Goal: Information Seeking & Learning: Learn about a topic

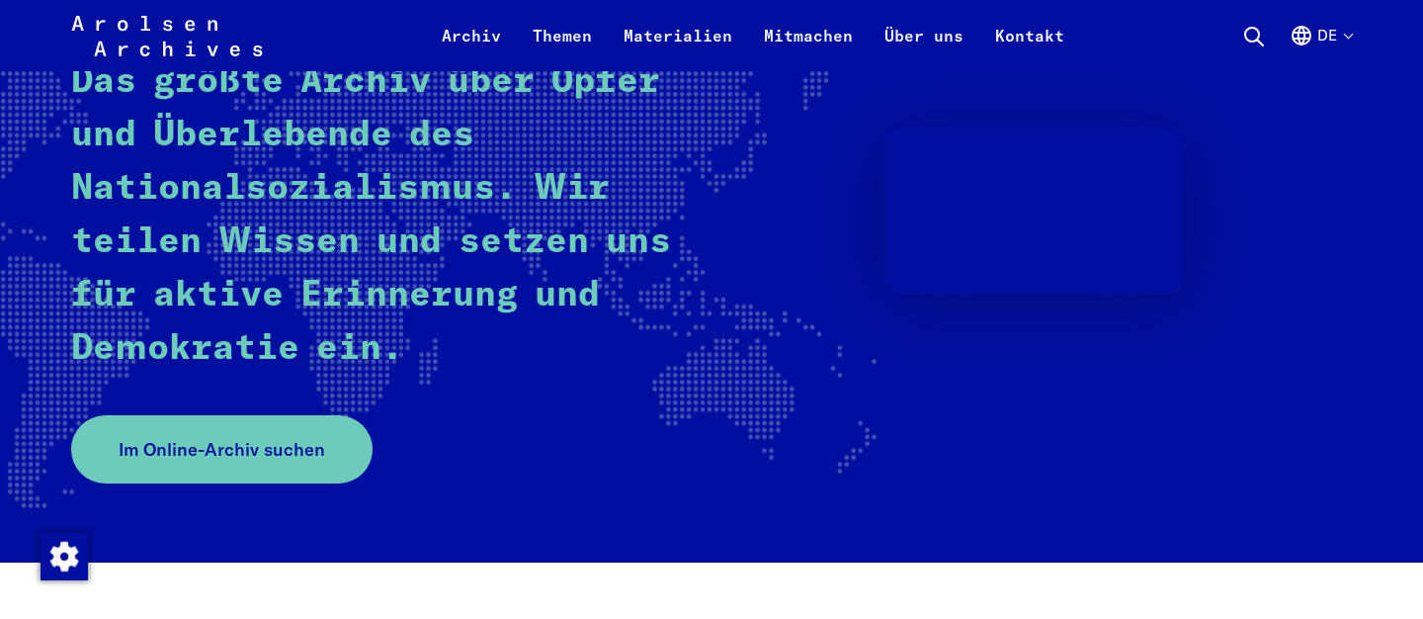
scroll to position [427, 0]
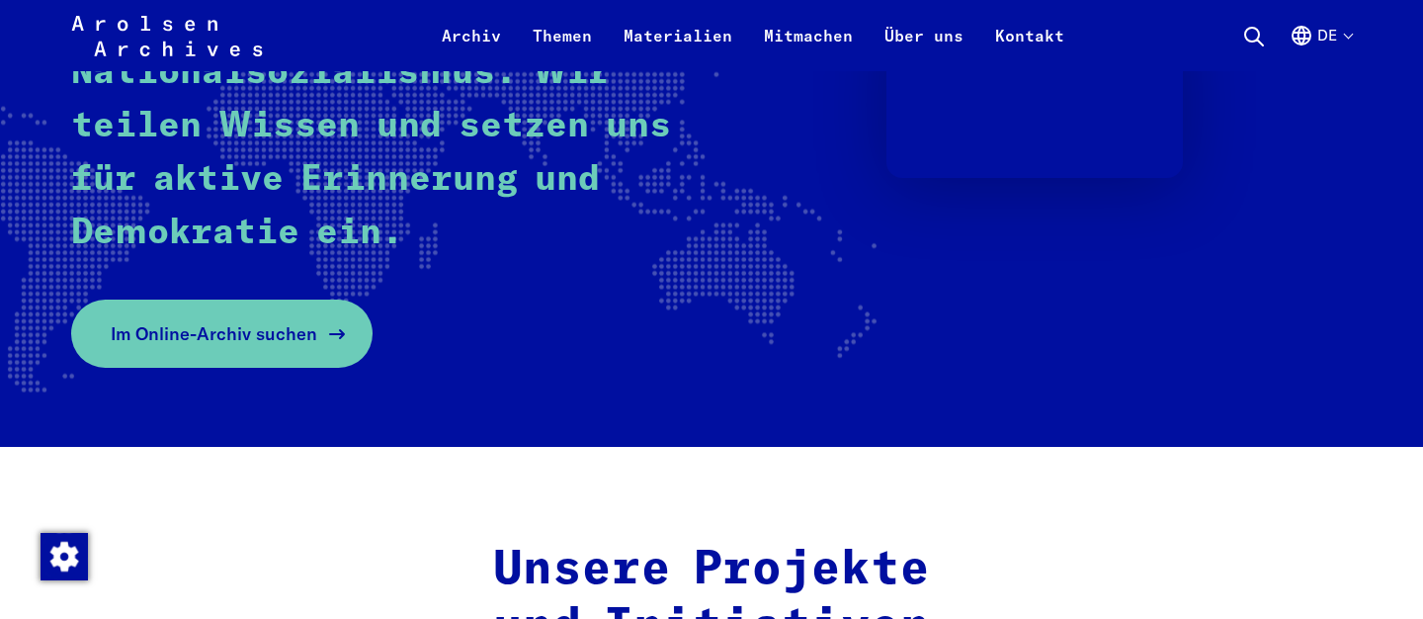
click at [236, 337] on span "Im Online-Archiv suchen" at bounding box center [214, 333] width 207 height 27
click at [284, 340] on span "Im Online-Archiv suchen" at bounding box center [214, 333] width 207 height 27
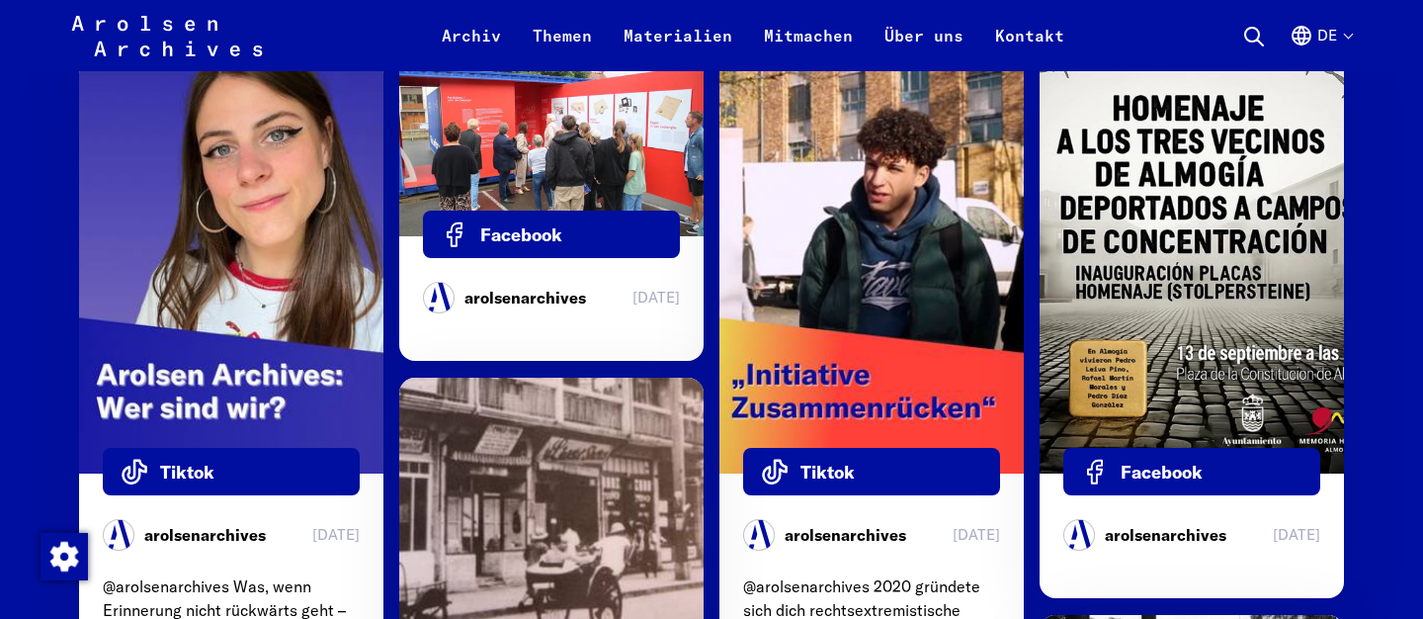
scroll to position [6299, 0]
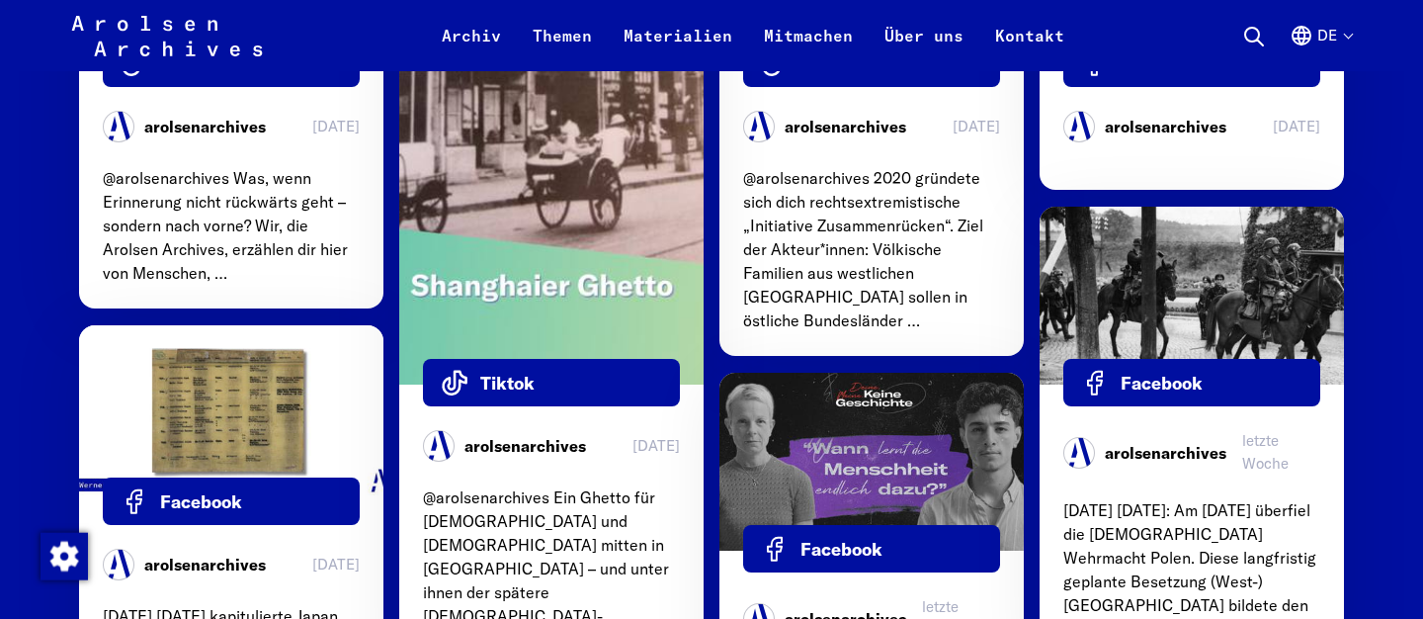
scroll to position [6726, 0]
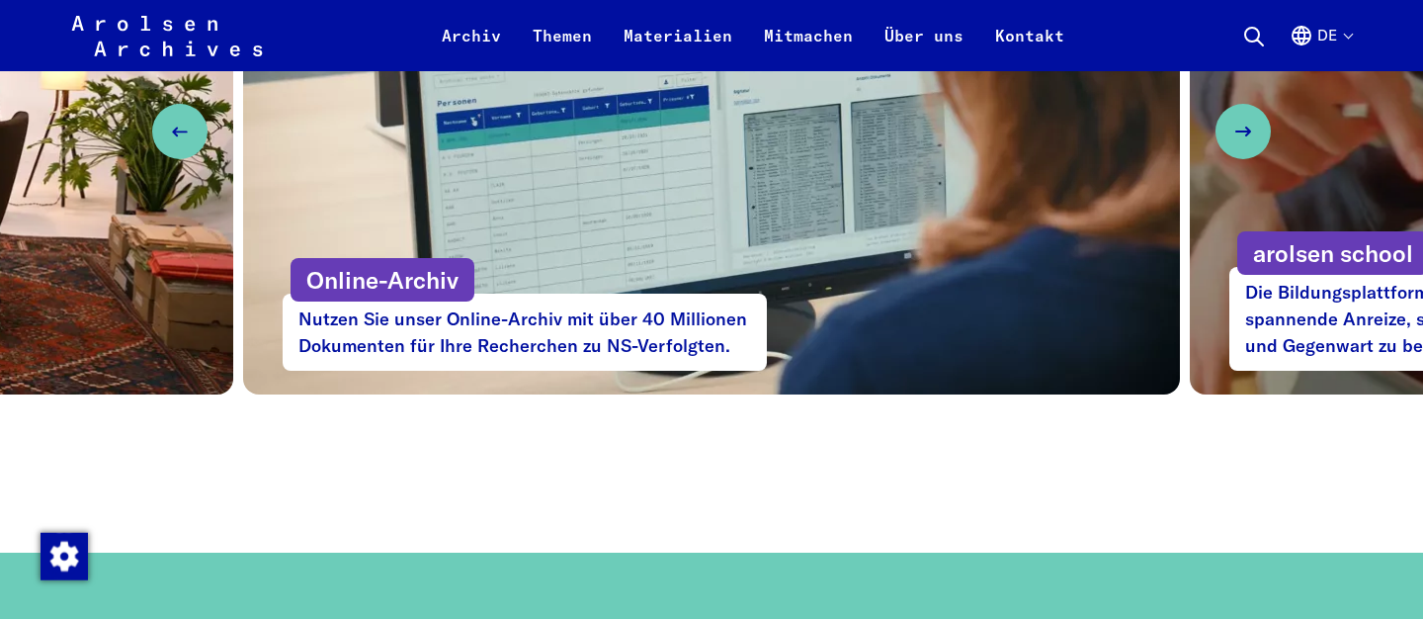
scroll to position [0, 0]
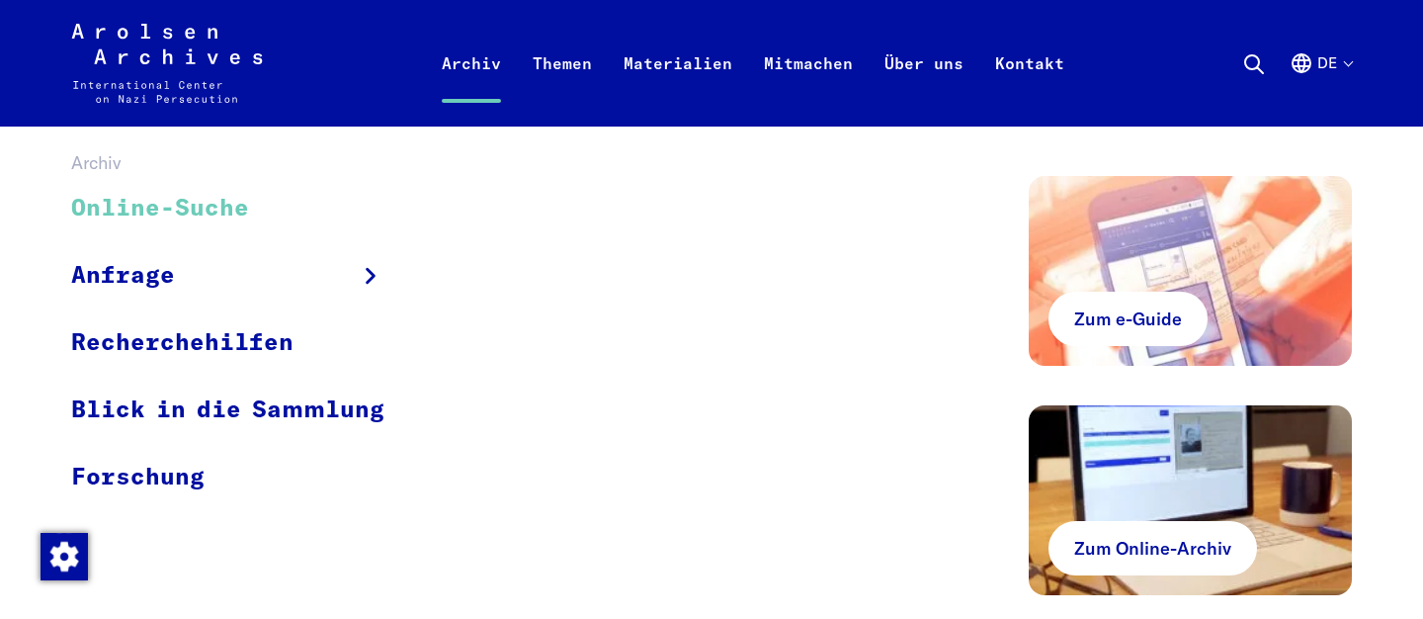
click at [214, 207] on link "Online-Suche" at bounding box center [240, 209] width 339 height 66
